Goal: Task Accomplishment & Management: Complete application form

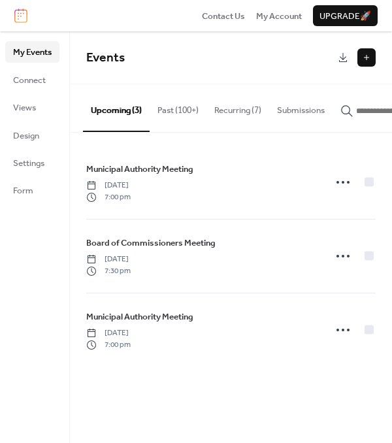
click at [363, 61] on button at bounding box center [366, 57] width 18 height 18
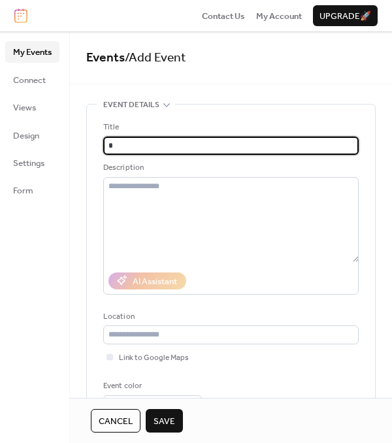
type input "*"
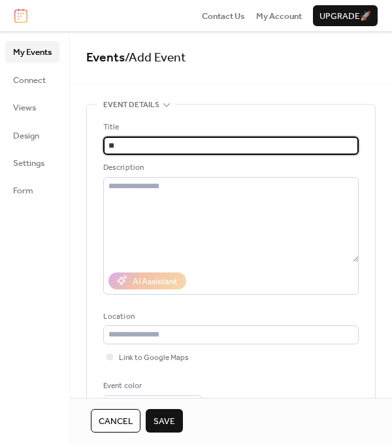
type input "*"
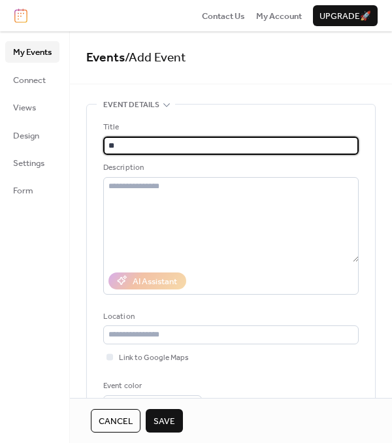
type input "*"
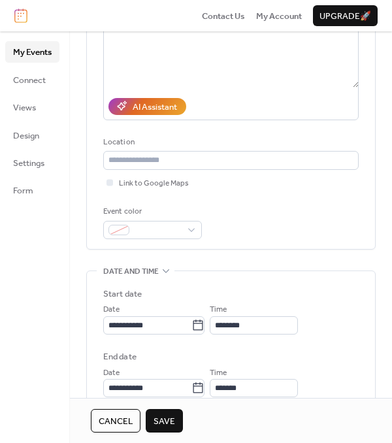
scroll to position [175, 0]
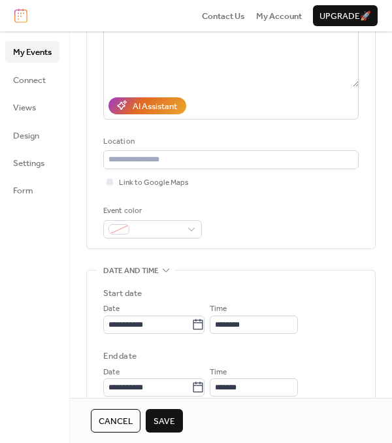
type input "**********"
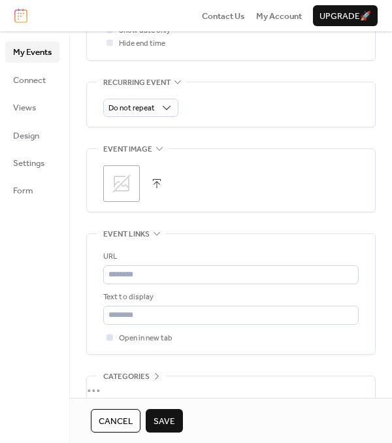
scroll to position [645, 0]
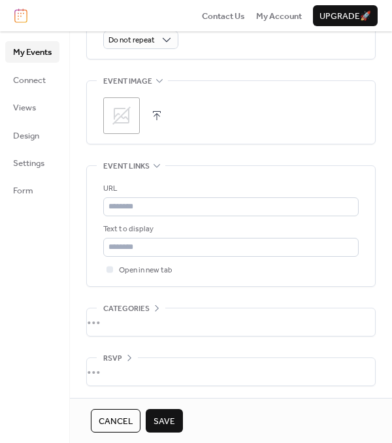
click at [116, 114] on icon at bounding box center [121, 115] width 18 height 18
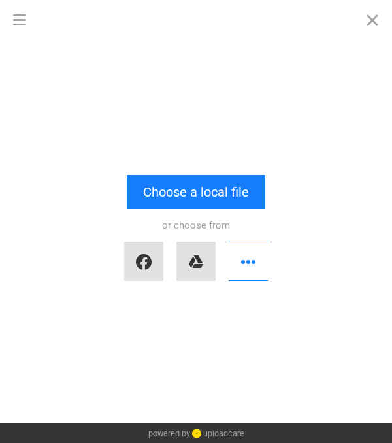
scroll to position [0, 0]
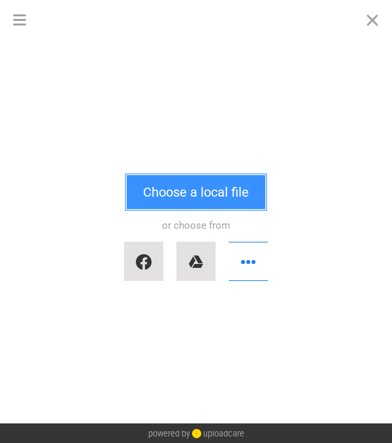
click at [155, 203] on button "Choose a local file" at bounding box center [196, 192] width 138 height 34
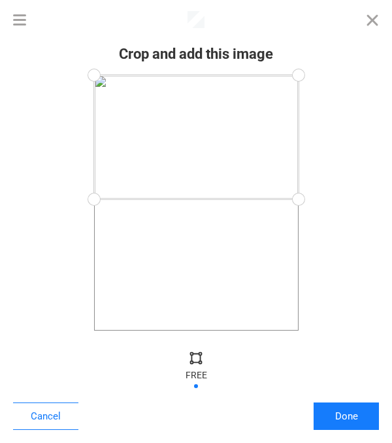
drag, startPoint x: 296, startPoint y: 331, endPoint x: 325, endPoint y: 199, distance: 135.2
click at [325, 199] on div at bounding box center [196, 202] width 366 height 255
click at [302, 195] on div at bounding box center [297, 195] width 29 height 29
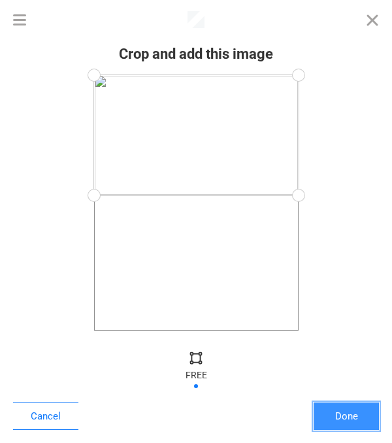
click at [332, 425] on button "Done" at bounding box center [345, 415] width 65 height 27
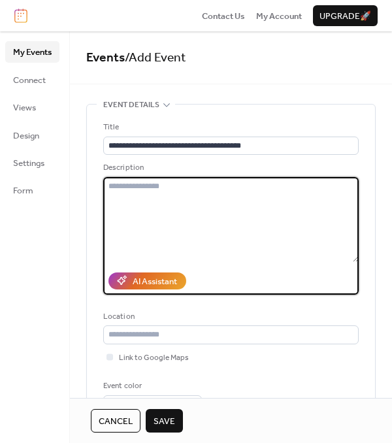
drag, startPoint x: 249, startPoint y: 195, endPoint x: 248, endPoint y: 185, distance: 10.0
click at [248, 186] on textarea at bounding box center [230, 219] width 255 height 85
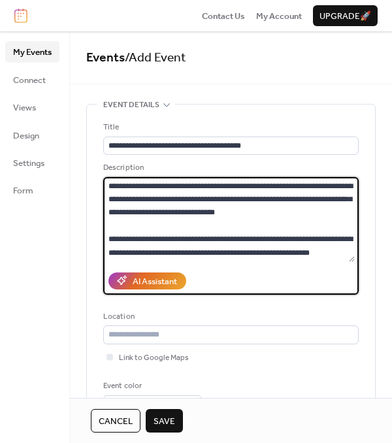
type textarea "**********"
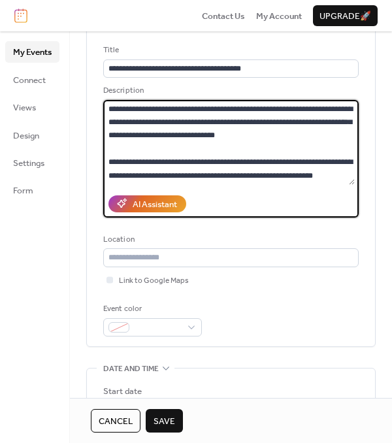
scroll to position [78, 0]
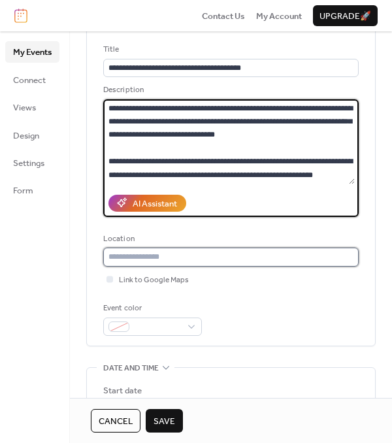
click at [199, 259] on input "text" at bounding box center [230, 257] width 255 height 18
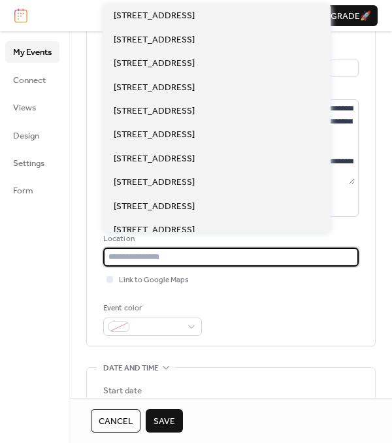
type input "*"
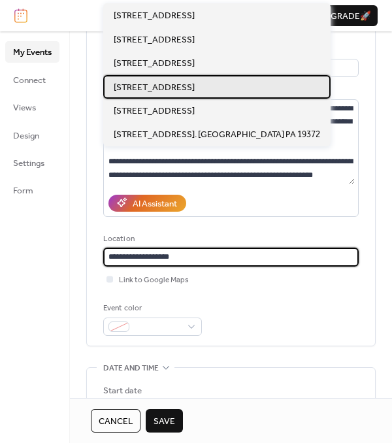
click at [195, 86] on span "253 Municipal Drive, Thorndale PA 19372" at bounding box center [154, 87] width 81 height 13
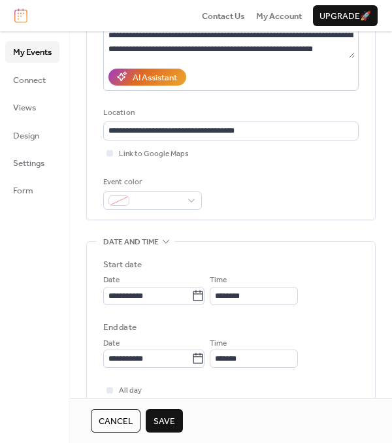
scroll to position [205, 0]
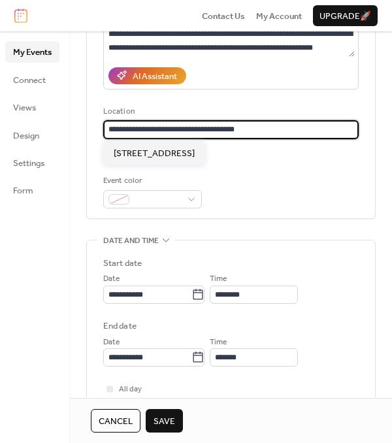
drag, startPoint x: 249, startPoint y: 129, endPoint x: 225, endPoint y: 127, distance: 24.2
click at [225, 127] on input "**********" at bounding box center [230, 129] width 255 height 18
drag, startPoint x: 223, startPoint y: 126, endPoint x: 213, endPoint y: 128, distance: 10.0
click at [213, 128] on input "**********" at bounding box center [230, 129] width 255 height 18
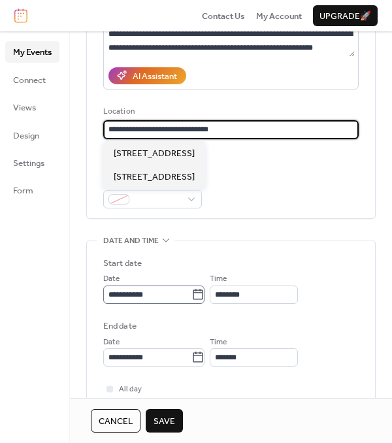
type input "**********"
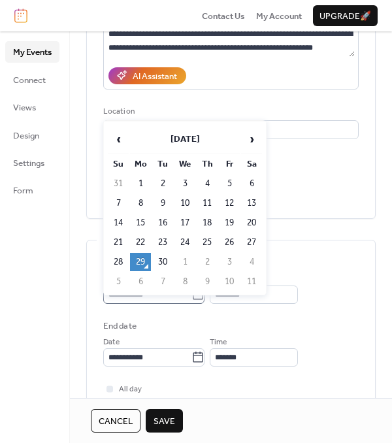
click at [200, 298] on icon at bounding box center [197, 294] width 13 height 13
click at [191, 298] on input "**********" at bounding box center [147, 294] width 88 height 18
click at [165, 265] on td "30" at bounding box center [162, 262] width 21 height 18
type input "**********"
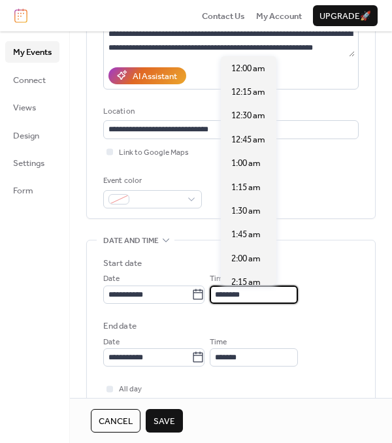
click at [253, 288] on input "********" at bounding box center [254, 294] width 88 height 18
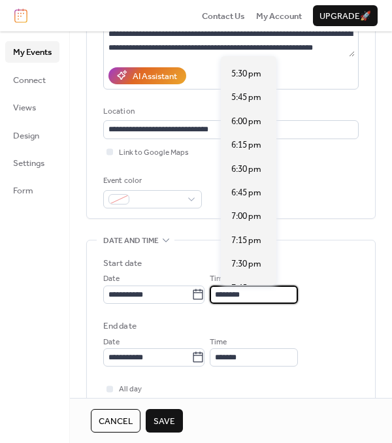
scroll to position [1655, 0]
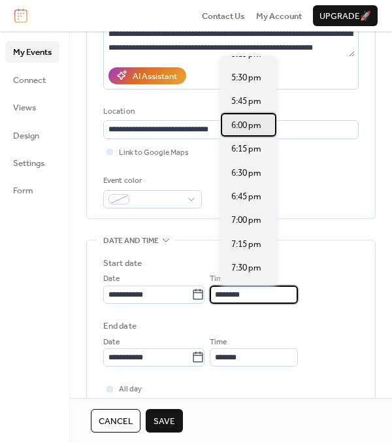
click at [253, 128] on span "6:00 pm" at bounding box center [246, 125] width 30 height 13
type input "*******"
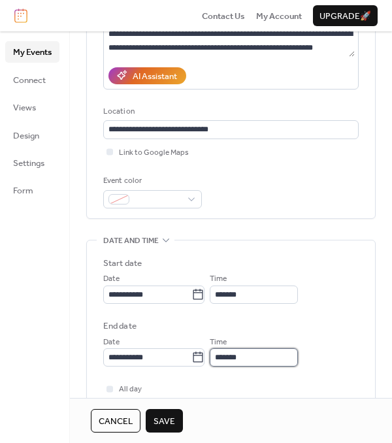
click at [240, 362] on input "*******" at bounding box center [254, 357] width 88 height 18
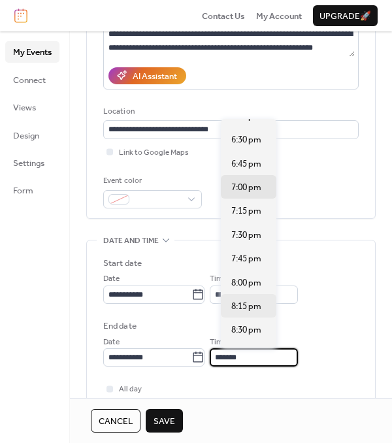
scroll to position [18, 0]
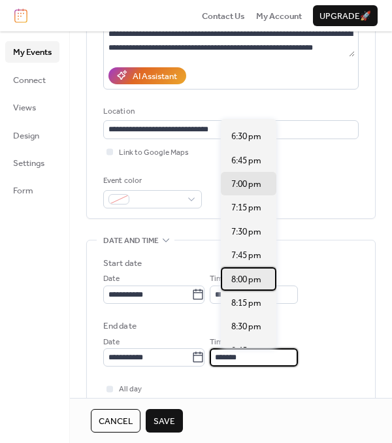
click at [244, 280] on span "8:00 pm" at bounding box center [246, 279] width 30 height 13
type input "*******"
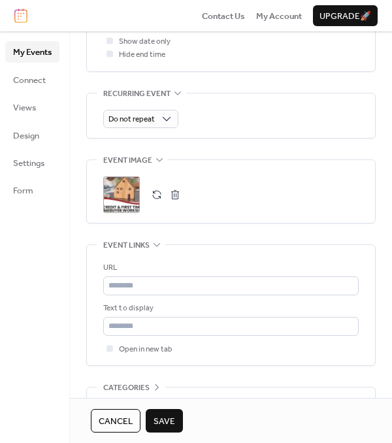
scroll to position [645, 0]
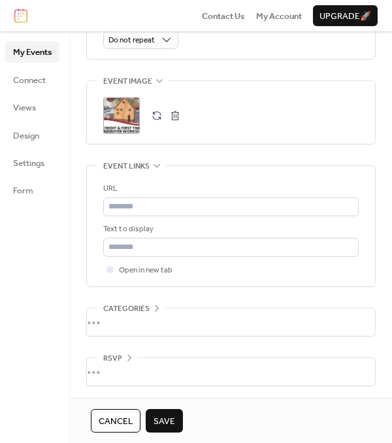
click at [168, 415] on span "Save" at bounding box center [164, 421] width 22 height 13
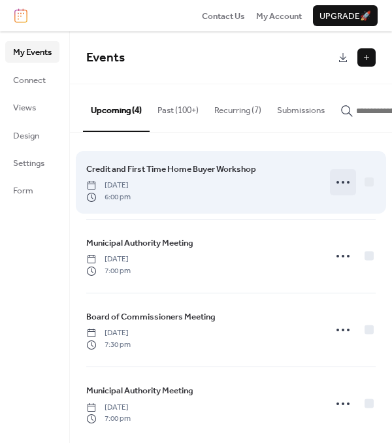
scroll to position [5, 0]
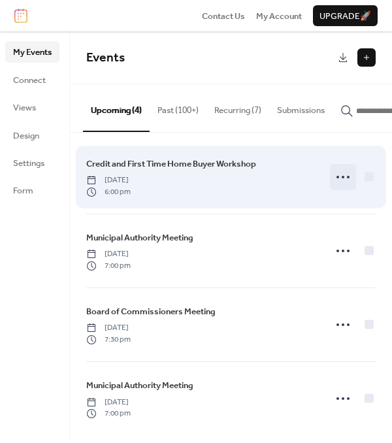
click at [340, 173] on icon at bounding box center [342, 177] width 21 height 21
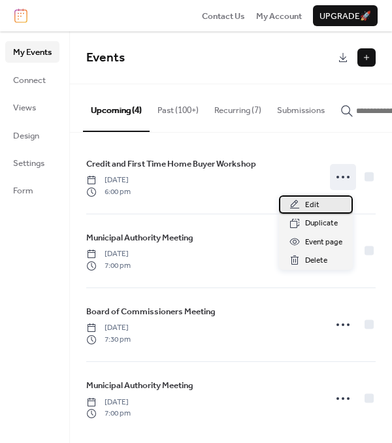
click at [321, 199] on div "Edit" at bounding box center [316, 204] width 74 height 18
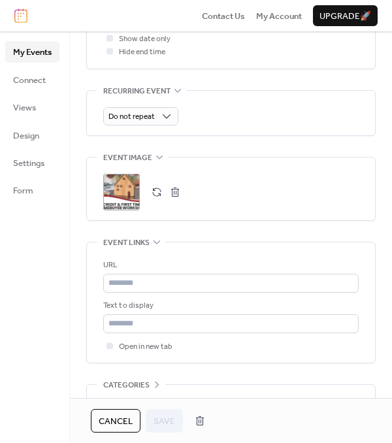
scroll to position [645, 0]
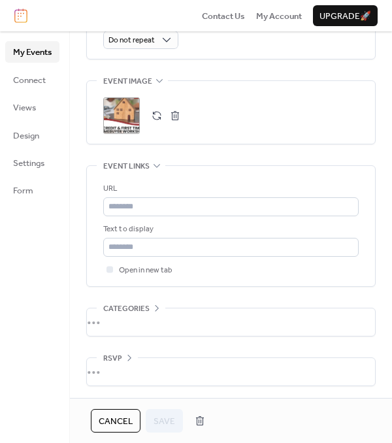
click at [126, 425] on span "Cancel" at bounding box center [116, 421] width 34 height 13
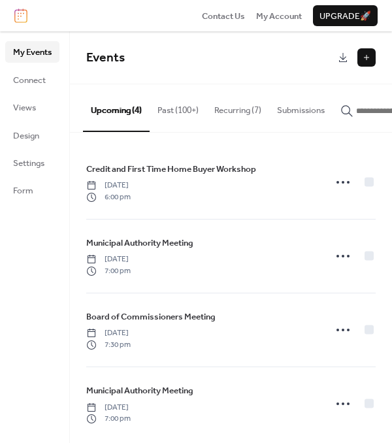
click at [365, 0] on html "Contact Us My Account Upgrade 🚀 My Events Connect Views Design Settings Form My…" at bounding box center [196, 221] width 392 height 443
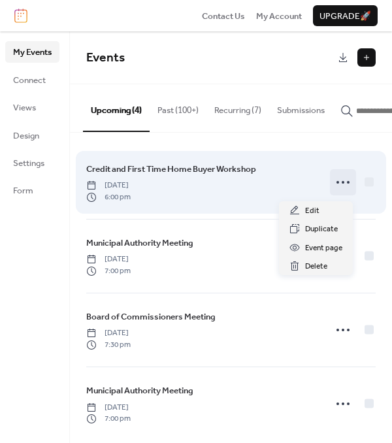
click at [332, 189] on icon at bounding box center [342, 182] width 21 height 21
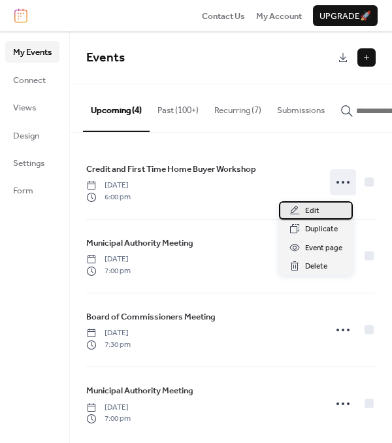
click at [320, 208] on div "Edit" at bounding box center [316, 210] width 74 height 18
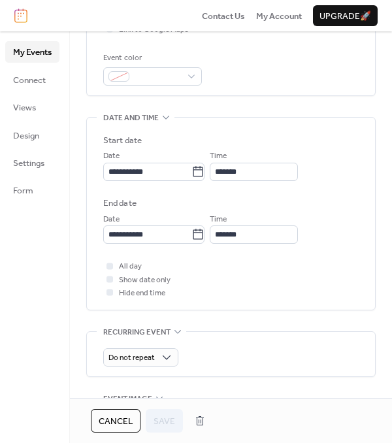
scroll to position [355, 0]
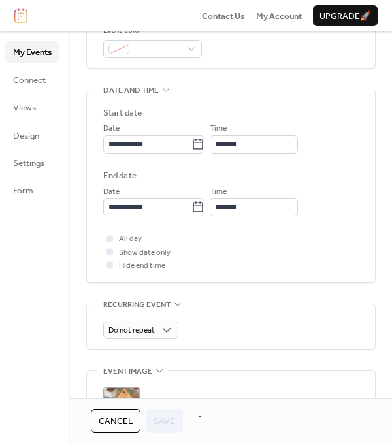
click at [121, 387] on div ";" at bounding box center [121, 405] width 37 height 37
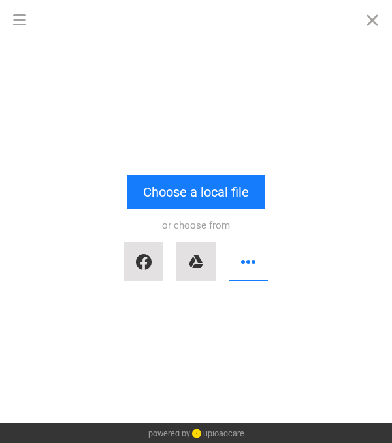
scroll to position [0, 0]
click at [371, 13] on button "Close" at bounding box center [372, 19] width 39 height 39
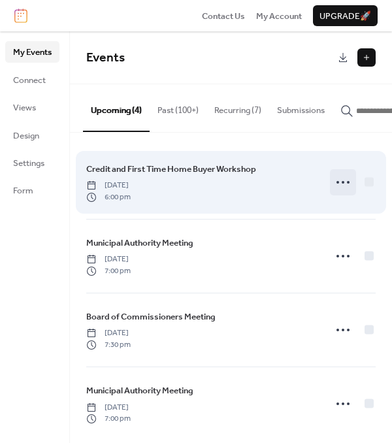
click at [340, 189] on icon at bounding box center [342, 182] width 21 height 21
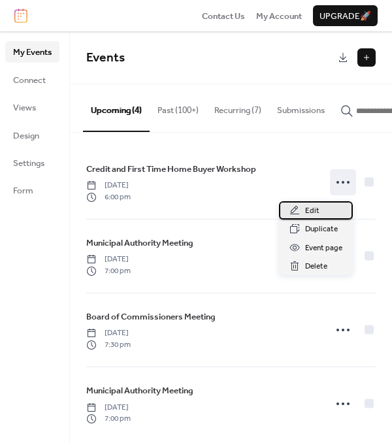
click at [312, 217] on span "Edit" at bounding box center [312, 210] width 14 height 13
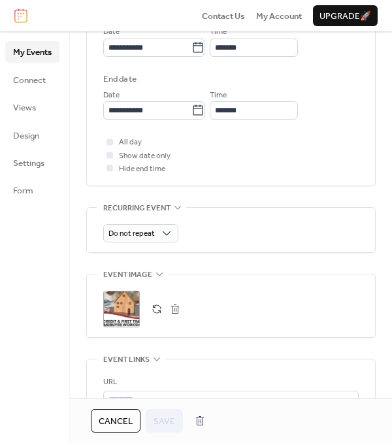
scroll to position [455, 0]
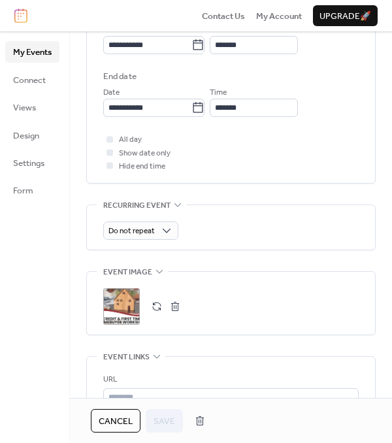
click at [121, 294] on div ";" at bounding box center [121, 306] width 37 height 37
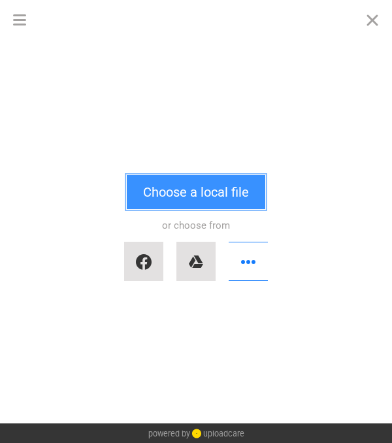
click at [186, 190] on button "Choose a local file" at bounding box center [196, 192] width 138 height 34
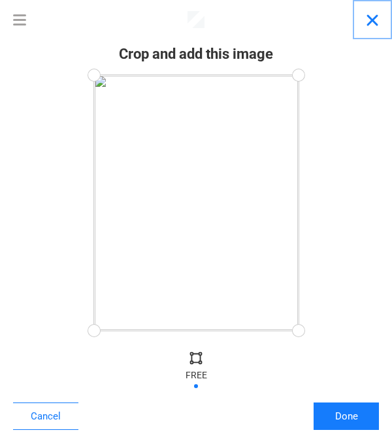
click at [370, 29] on button "Close" at bounding box center [372, 19] width 39 height 39
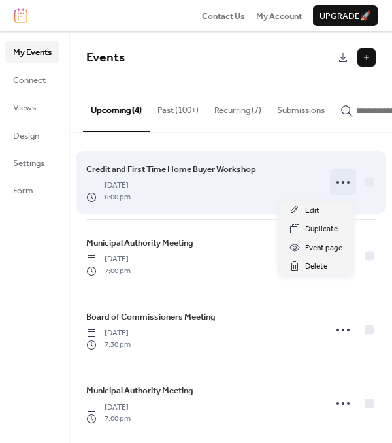
click at [342, 184] on circle at bounding box center [343, 182] width 3 height 3
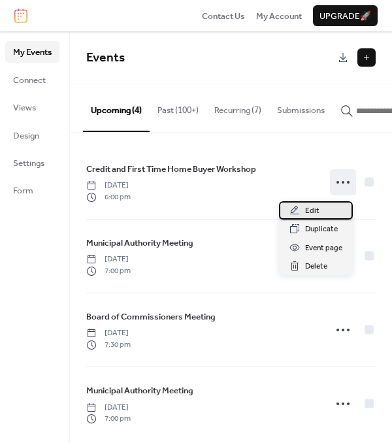
click at [316, 208] on span "Edit" at bounding box center [312, 210] width 14 height 13
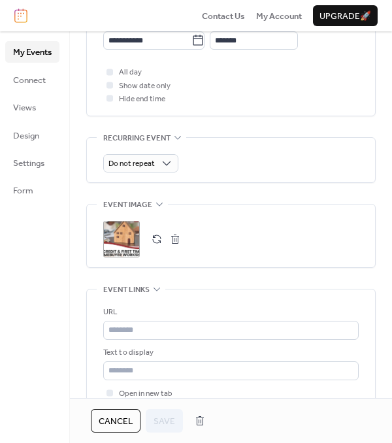
scroll to position [528, 0]
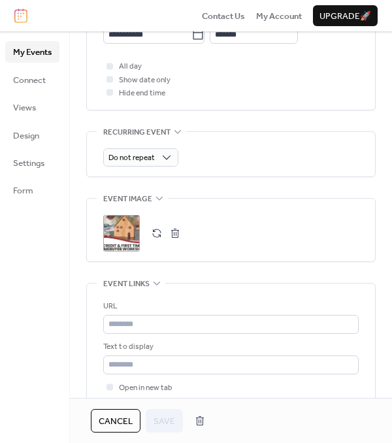
click at [122, 236] on div ";" at bounding box center [121, 233] width 37 height 37
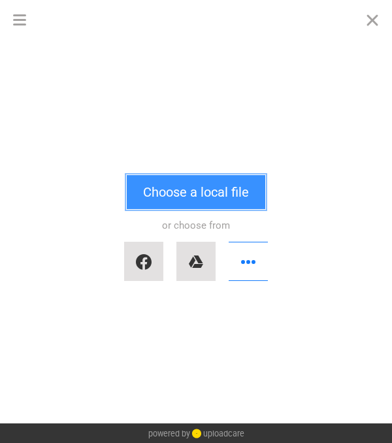
click at [194, 193] on button "Choose a local file" at bounding box center [196, 192] width 138 height 34
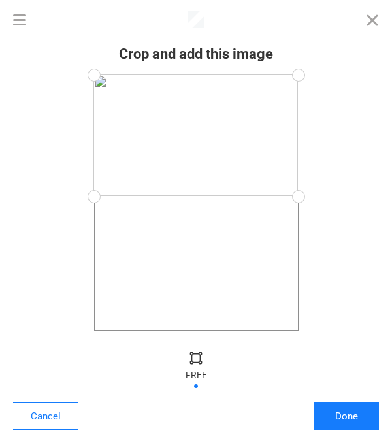
drag, startPoint x: 297, startPoint y: 330, endPoint x: 317, endPoint y: 197, distance: 134.8
click at [317, 197] on div at bounding box center [196, 202] width 366 height 255
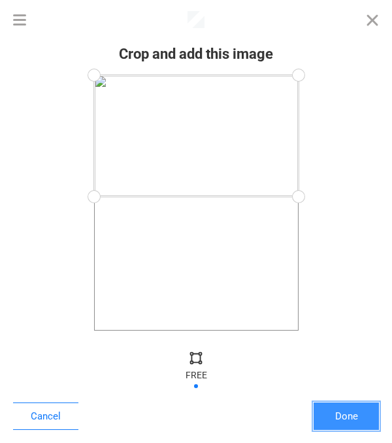
click at [332, 411] on button "Done" at bounding box center [345, 415] width 65 height 27
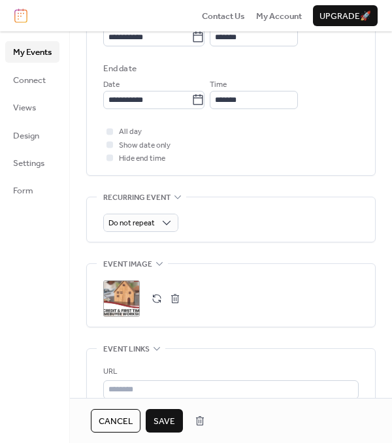
scroll to position [525, 0]
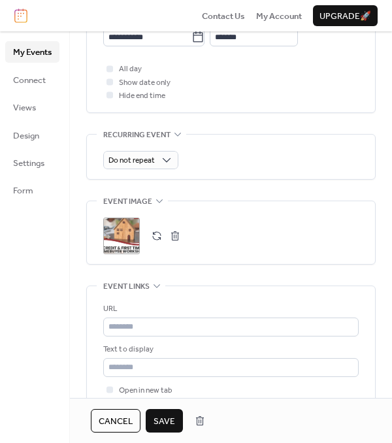
click at [120, 238] on div ";" at bounding box center [121, 235] width 37 height 37
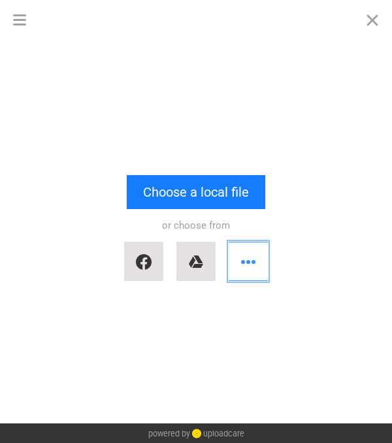
click at [236, 259] on button "button" at bounding box center [248, 261] width 39 height 39
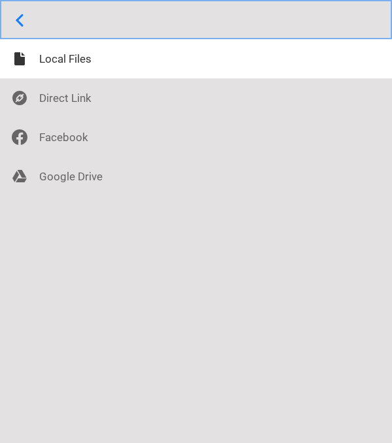
click at [20, 17] on button "Open menu" at bounding box center [196, 19] width 392 height 39
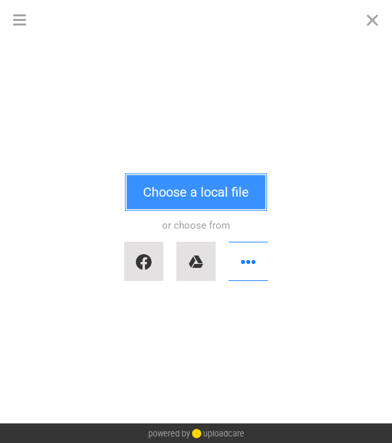
click at [193, 194] on button "Choose a local file" at bounding box center [196, 192] width 138 height 34
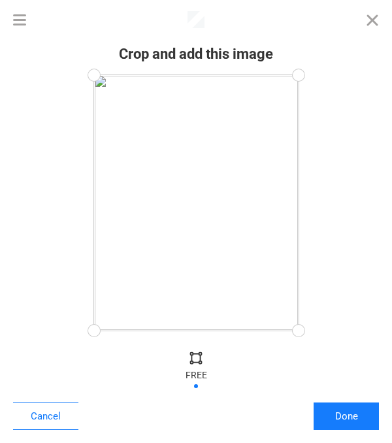
click at [199, 355] on div at bounding box center [196, 357] width 20 height 20
click at [193, 369] on div at bounding box center [195, 368] width 39 height 42
click at [195, 378] on div at bounding box center [195, 368] width 39 height 42
click at [195, 382] on div at bounding box center [195, 368] width 39 height 42
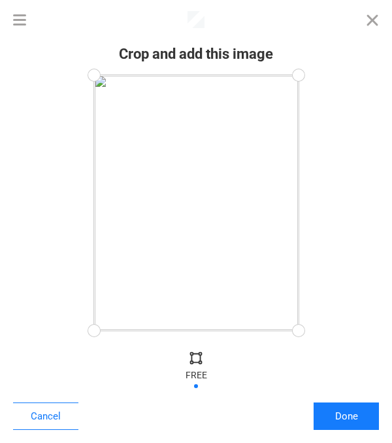
click at [195, 372] on div at bounding box center [195, 368] width 39 height 42
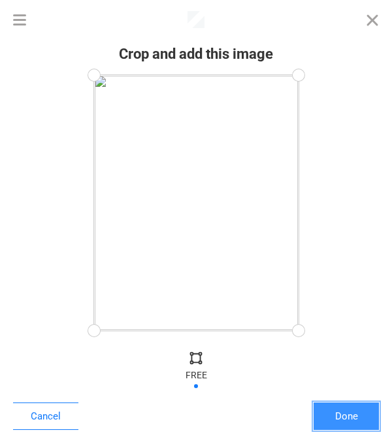
click at [348, 424] on button "Done" at bounding box center [345, 415] width 65 height 27
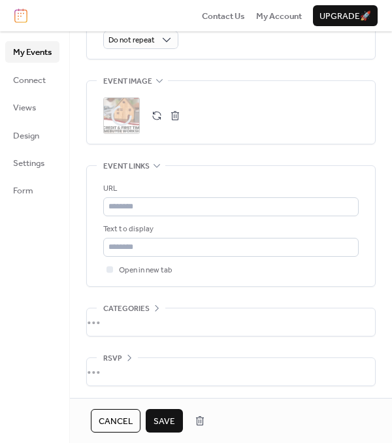
scroll to position [645, 0]
click at [161, 119] on button "button" at bounding box center [157, 116] width 18 height 18
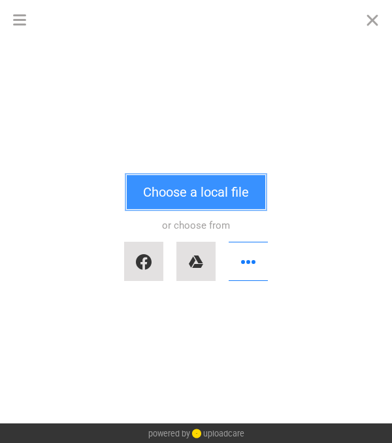
click at [192, 175] on button "Choose a local file" at bounding box center [196, 192] width 138 height 34
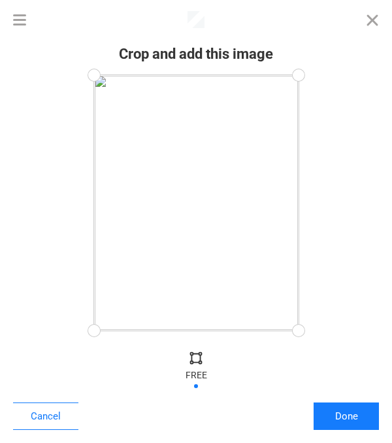
drag, startPoint x: 253, startPoint y: 157, endPoint x: 251, endPoint y: 192, distance: 35.4
click at [251, 192] on div at bounding box center [196, 202] width 204 height 255
drag, startPoint x: 303, startPoint y: 330, endPoint x: 319, endPoint y: 192, distance: 138.7
click at [319, 192] on div at bounding box center [196, 202] width 366 height 255
drag, startPoint x: 295, startPoint y: 192, endPoint x: 306, endPoint y: 197, distance: 12.0
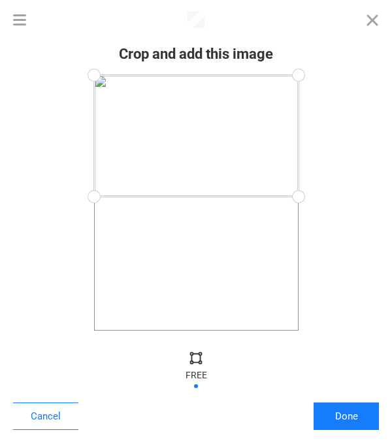
click at [306, 197] on div at bounding box center [297, 196] width 29 height 29
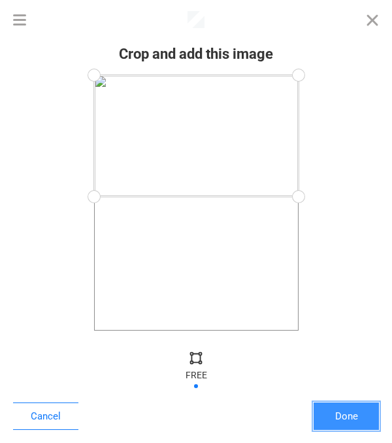
click at [344, 411] on button "Done" at bounding box center [345, 415] width 65 height 27
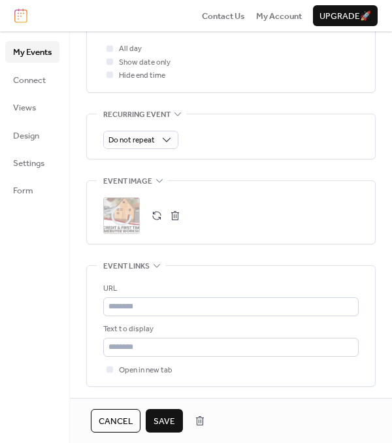
click at [152, 218] on button "button" at bounding box center [157, 215] width 18 height 18
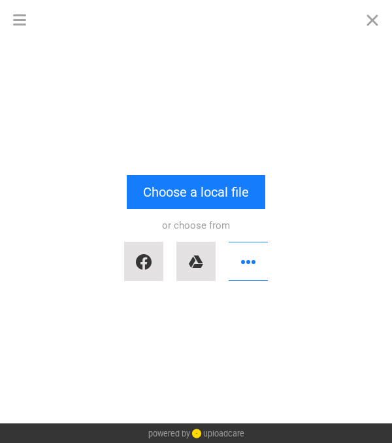
scroll to position [0, 0]
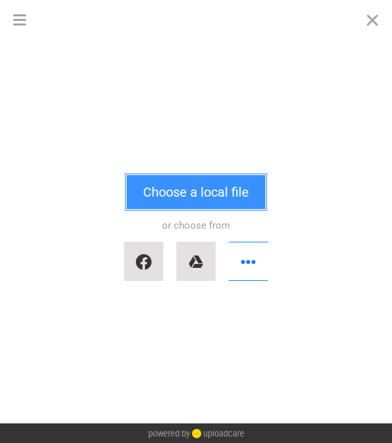
click at [167, 191] on button "Choose a local file" at bounding box center [196, 192] width 138 height 34
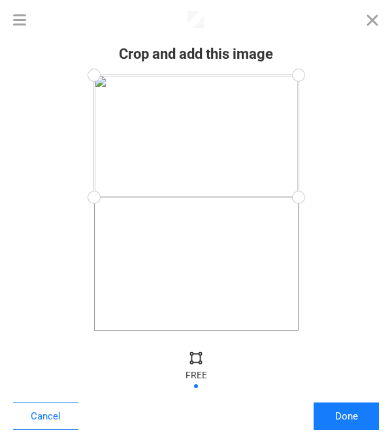
drag, startPoint x: 300, startPoint y: 319, endPoint x: 327, endPoint y: 197, distance: 124.9
click at [327, 197] on div at bounding box center [196, 202] width 366 height 255
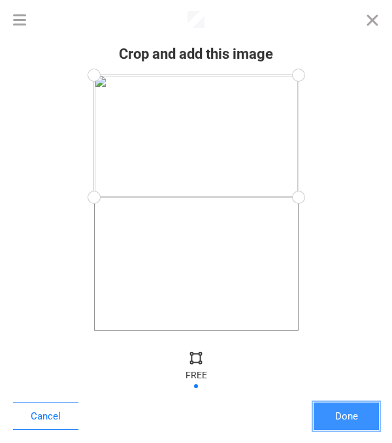
click at [337, 409] on button "Done" at bounding box center [345, 415] width 65 height 27
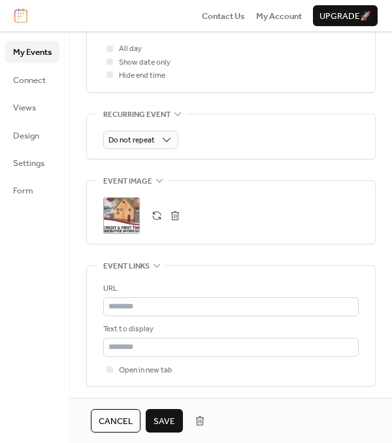
click at [153, 413] on button "Save" at bounding box center [164, 421] width 37 height 24
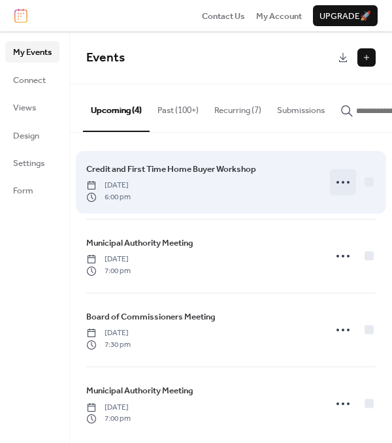
click at [345, 189] on icon at bounding box center [342, 182] width 21 height 21
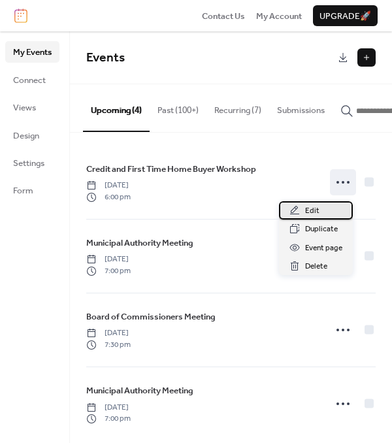
click at [312, 210] on span "Edit" at bounding box center [312, 210] width 14 height 13
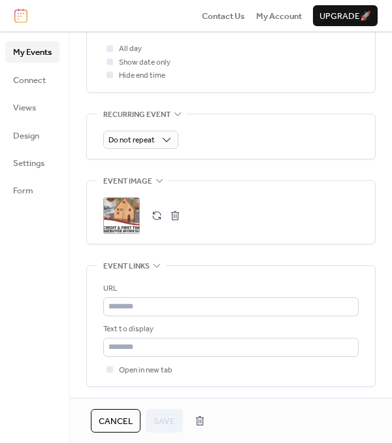
scroll to position [546, 0]
click at [126, 220] on div ";" at bounding box center [121, 215] width 37 height 37
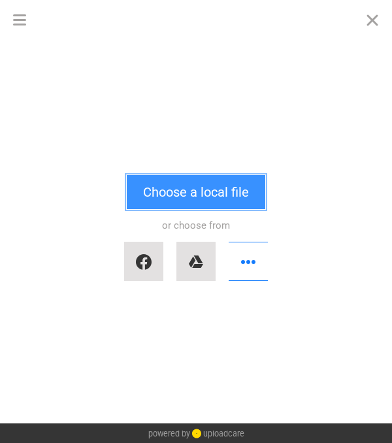
click at [175, 186] on button "Choose a local file" at bounding box center [196, 192] width 138 height 34
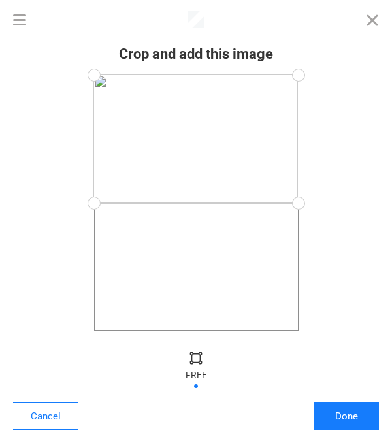
drag, startPoint x: 295, startPoint y: 328, endPoint x: 336, endPoint y: 203, distance: 131.6
click at [336, 203] on div at bounding box center [196, 202] width 366 height 255
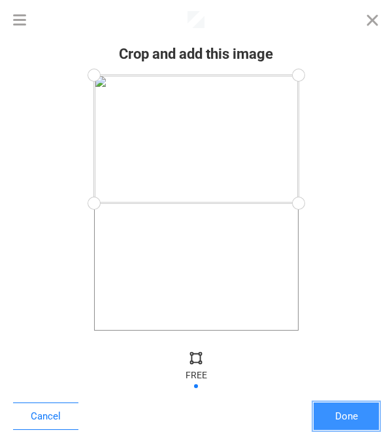
click at [345, 421] on button "Done" at bounding box center [345, 415] width 65 height 27
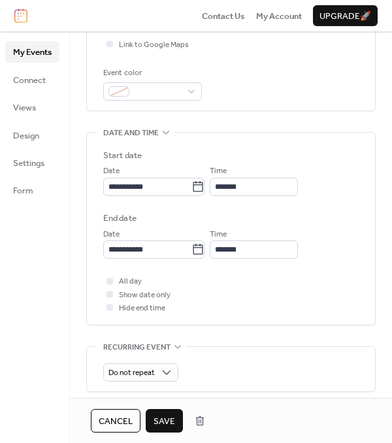
scroll to position [318, 0]
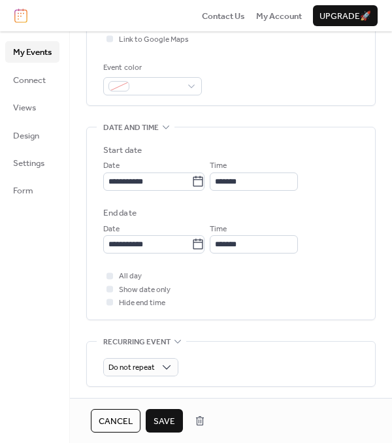
click at [157, 420] on span "Save" at bounding box center [164, 421] width 22 height 13
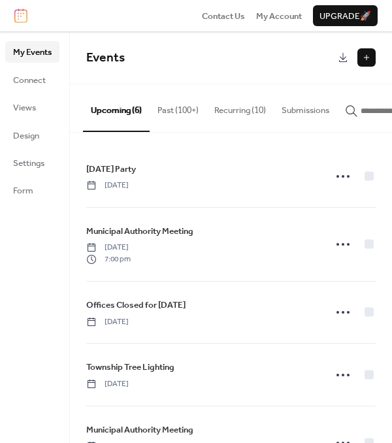
click at [371, 57] on button at bounding box center [366, 57] width 18 height 18
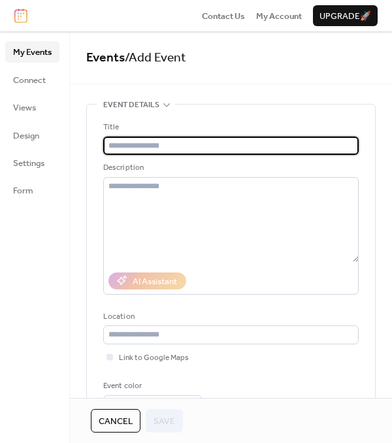
type input "*"
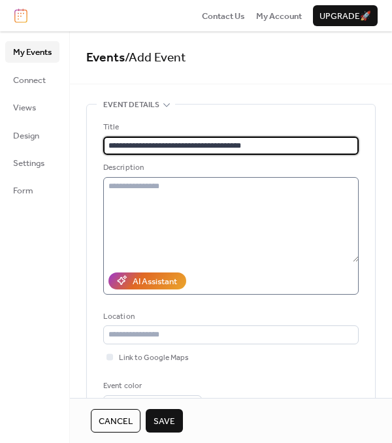
type input "**********"
click at [154, 204] on textarea at bounding box center [230, 219] width 255 height 85
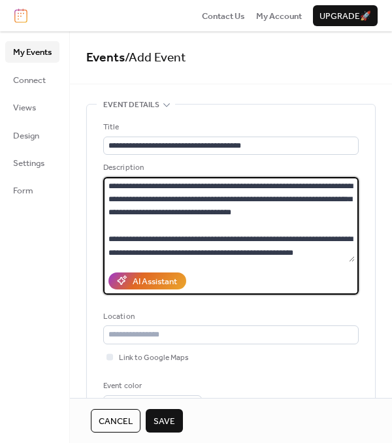
scroll to position [109, 0]
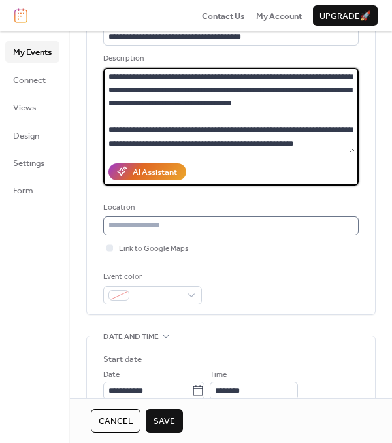
type textarea "**********"
click at [195, 231] on input "text" at bounding box center [230, 225] width 255 height 18
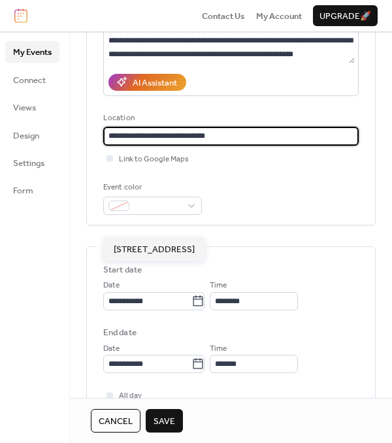
scroll to position [200, 0]
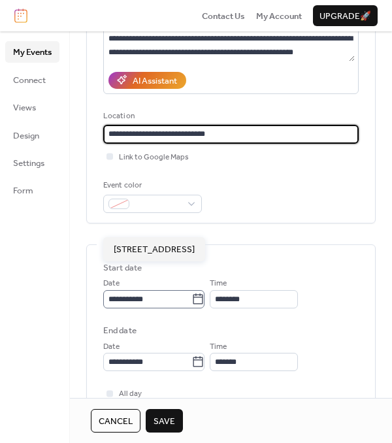
type input "**********"
click at [199, 302] on icon at bounding box center [197, 299] width 13 height 13
click at [191, 302] on input "**********" at bounding box center [147, 299] width 88 height 18
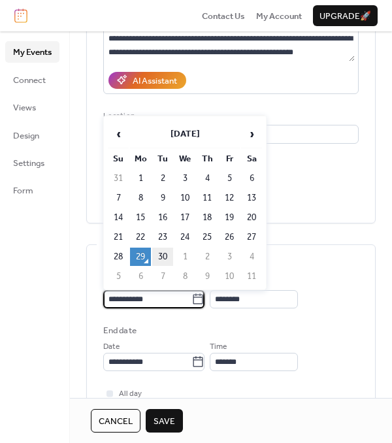
click at [170, 248] on td "30" at bounding box center [162, 257] width 21 height 18
type input "**********"
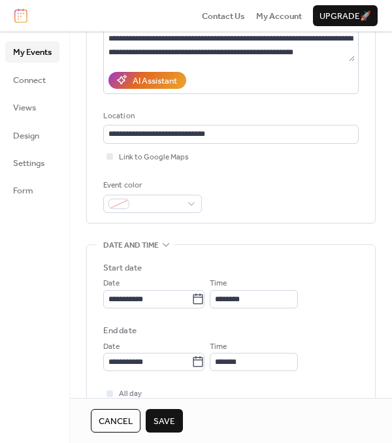
click at [253, 309] on div "**********" at bounding box center [230, 316] width 255 height 110
click at [257, 302] on input "********" at bounding box center [254, 299] width 88 height 18
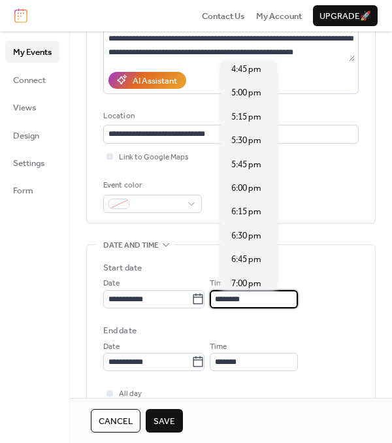
scroll to position [1596, 0]
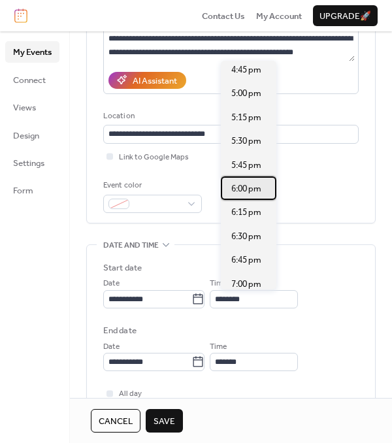
click at [252, 184] on span "6:00 pm" at bounding box center [246, 188] width 30 height 13
type input "*******"
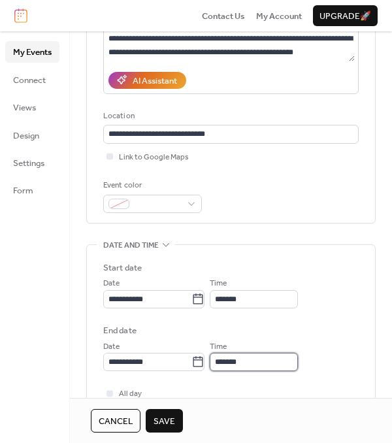
click at [234, 360] on input "*******" at bounding box center [254, 362] width 88 height 18
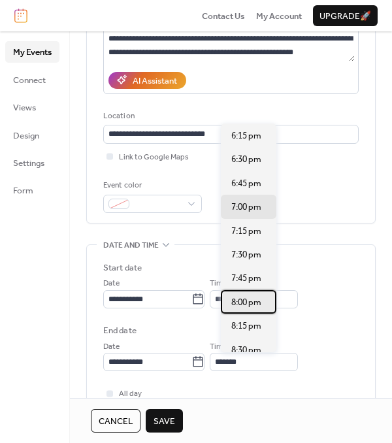
click at [246, 300] on span "8:00 pm" at bounding box center [246, 302] width 30 height 13
type input "*******"
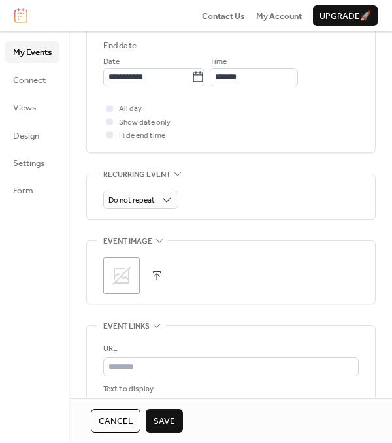
scroll to position [592, 0]
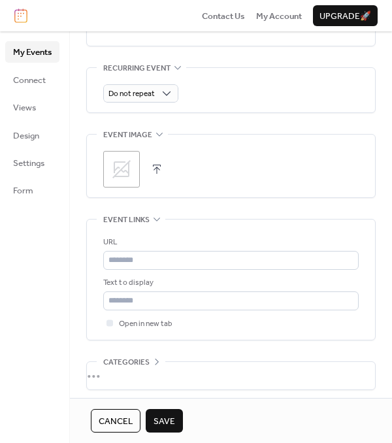
click at [165, 415] on span "Save" at bounding box center [164, 421] width 22 height 13
